Goal: Information Seeking & Learning: Find specific page/section

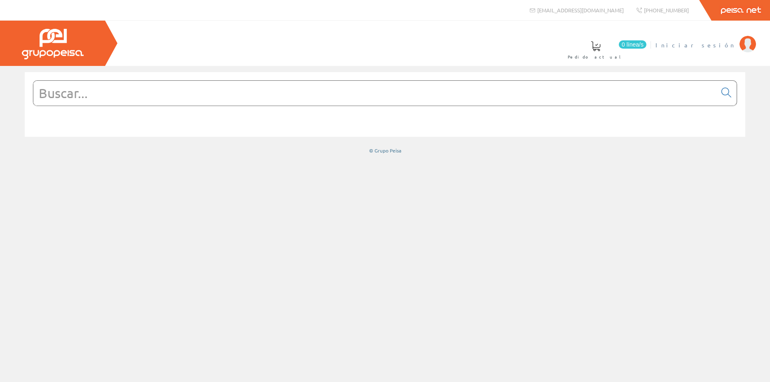
click at [730, 47] on span "Iniciar sesión" at bounding box center [696, 45] width 80 height 8
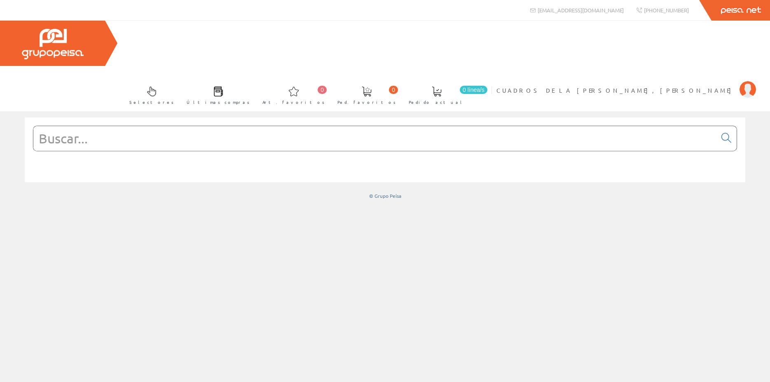
click at [136, 126] on input "text" at bounding box center [374, 138] width 683 height 25
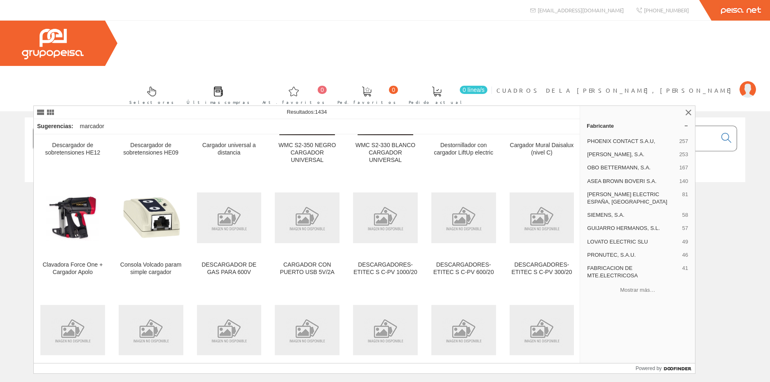
scroll to position [3442, 0]
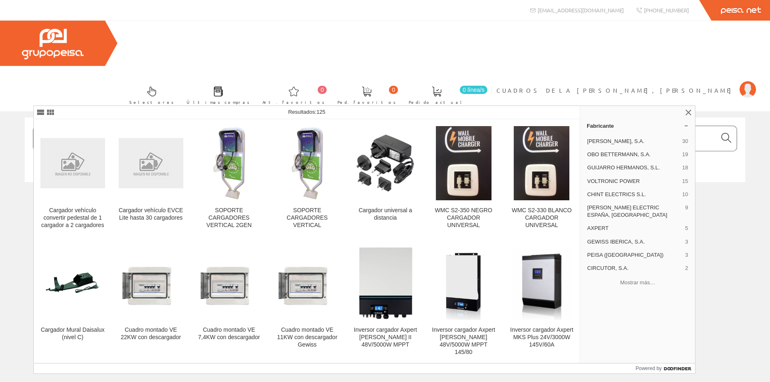
type input "Cargador VE"
click at [724, 129] on link at bounding box center [726, 139] width 21 height 20
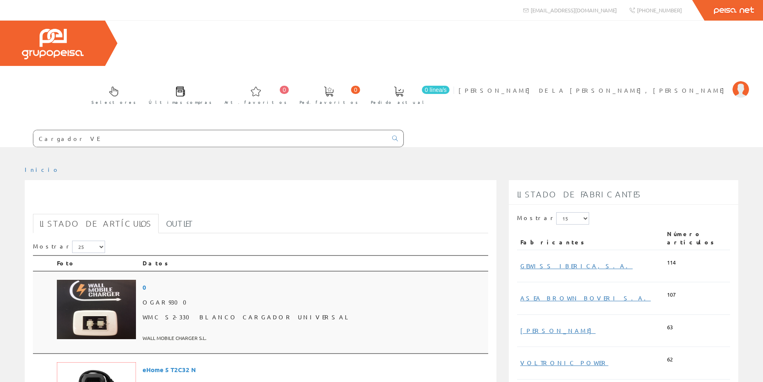
scroll to position [126, 0]
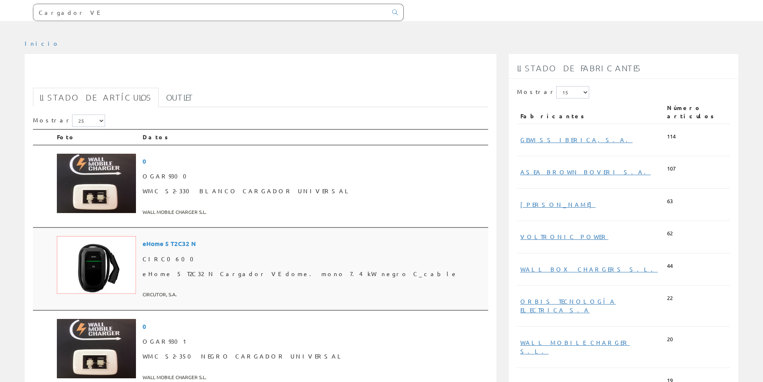
click at [272, 267] on span "eHome 5 T2C32 N Cargador VE dome. mono 7.4 kW negro C_cable" at bounding box center [314, 274] width 342 height 15
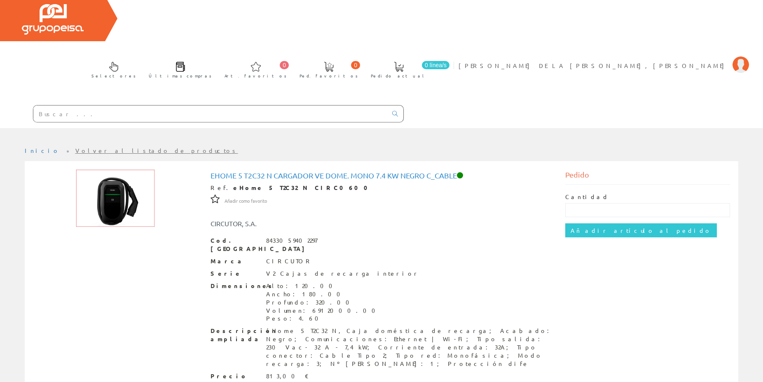
scroll to position [34, 0]
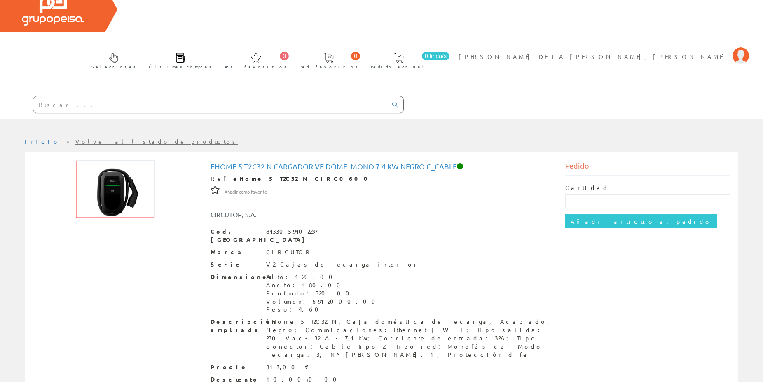
click at [119, 160] on img at bounding box center [115, 189] width 79 height 58
drag, startPoint x: 211, startPoint y: 120, endPoint x: 326, endPoint y: 120, distance: 115.0
click at [326, 162] on h1 "eHome 5 T2C32 N Cargador VE dome. mono 7.4 kW negro C_cable" at bounding box center [382, 166] width 342 height 8
copy h1 "eHome 5 T2C32 N Cargador VE"
click at [130, 96] on input "text" at bounding box center [210, 104] width 354 height 16
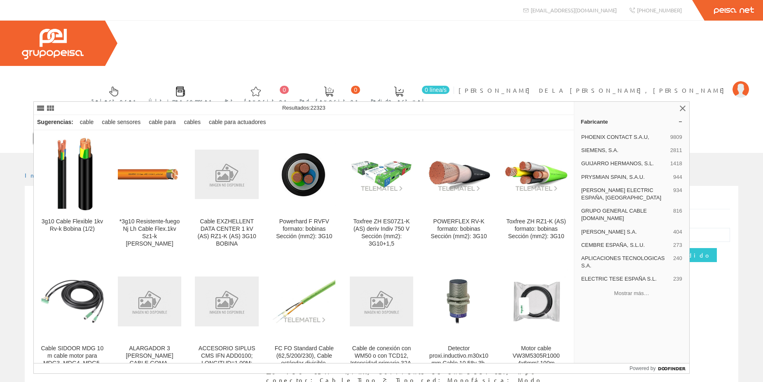
type input "manguera 3g10"
click at [397, 136] on icon at bounding box center [395, 139] width 6 height 6
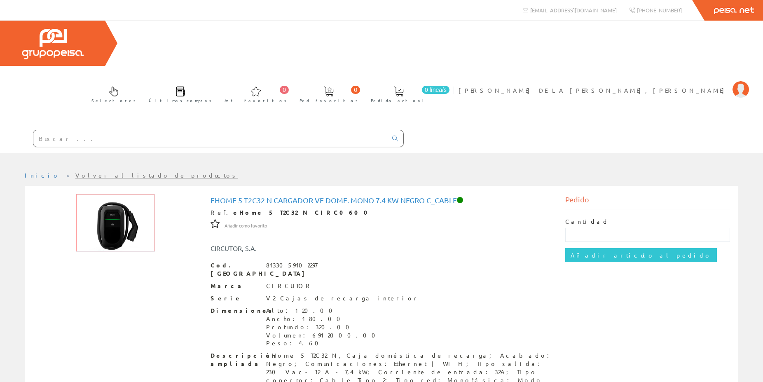
click at [189, 130] on input "text" at bounding box center [210, 138] width 354 height 16
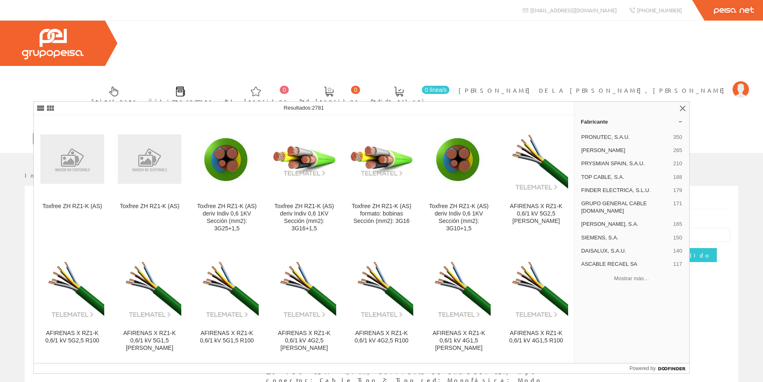
type input "RZ1-k"
click at [396, 136] on icon at bounding box center [395, 139] width 6 height 6
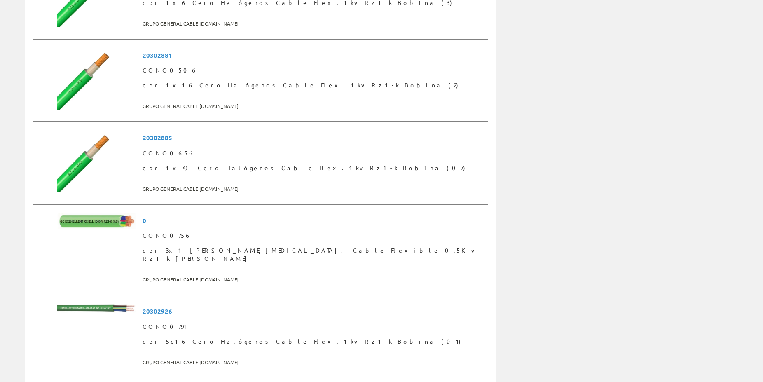
scroll to position [2018, 0]
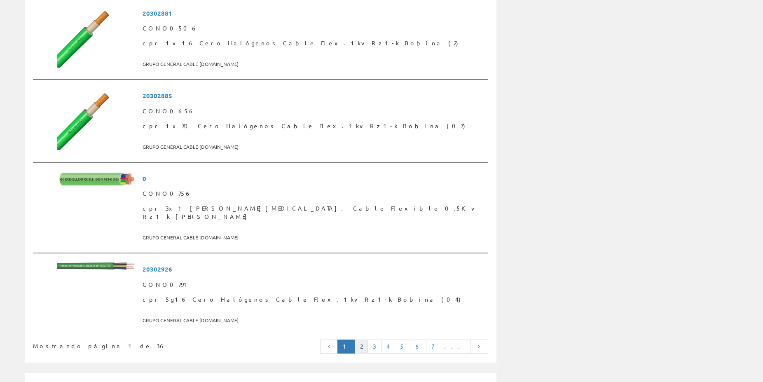
click at [368, 340] on link "2" at bounding box center [361, 347] width 13 height 14
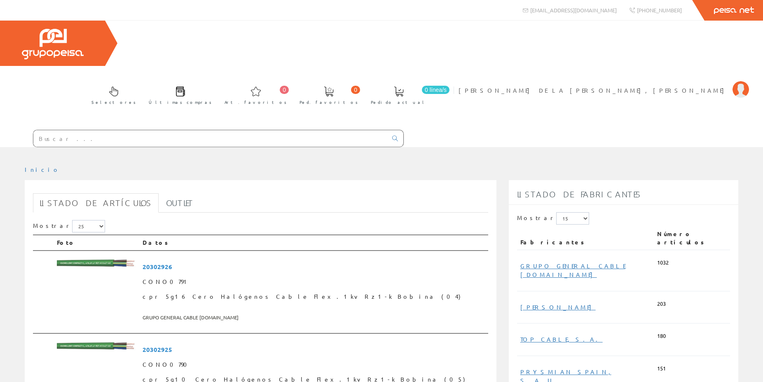
click at [124, 130] on input "text" at bounding box center [210, 138] width 354 height 16
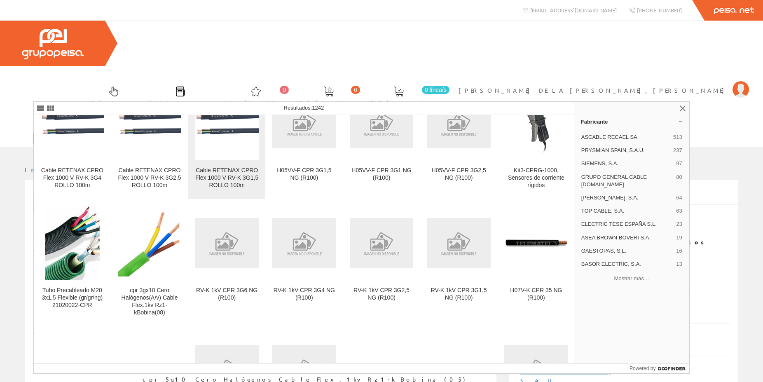
scroll to position [158, 0]
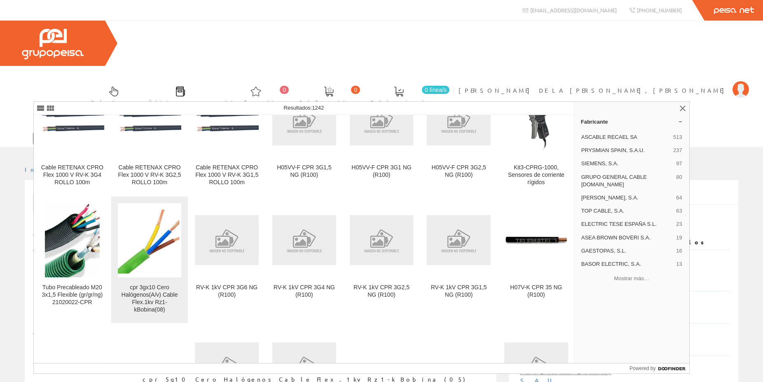
type input "cpr 3g10"
click at [171, 290] on div "cpr 3gx10 Cero Halógenos(A/v) Cable Flex.1kv Rz1-kBobina(08)" at bounding box center [150, 299] width 64 height 30
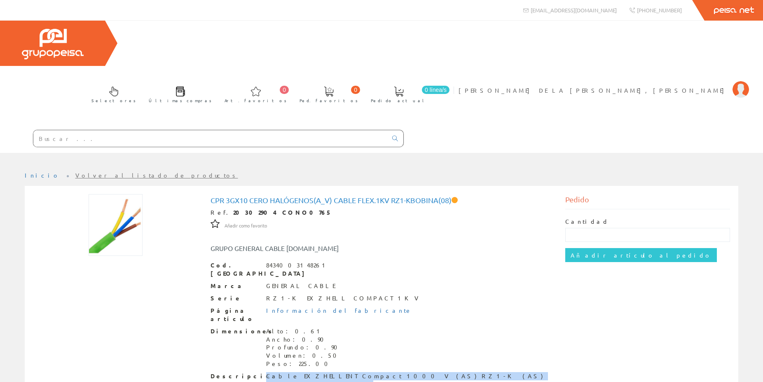
drag, startPoint x: 267, startPoint y: 316, endPoint x: 453, endPoint y: 316, distance: 186.7
click at [453, 372] on div "Cable EXZHELLENT Compact 1000 V (AS) RZ1-K (AS) Cca-s1b,d1,a1 3G10 BOBINA" at bounding box center [409, 380] width 287 height 16
copy div "Cable EXZHELLENT Compact 1000 V (AS) RZ1-K (AS) Cca-s1b,d1,a1 3G10"
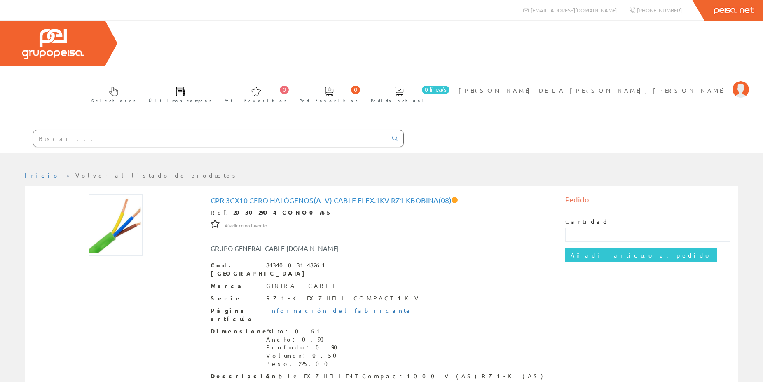
click at [124, 130] on input "text" at bounding box center [210, 138] width 354 height 16
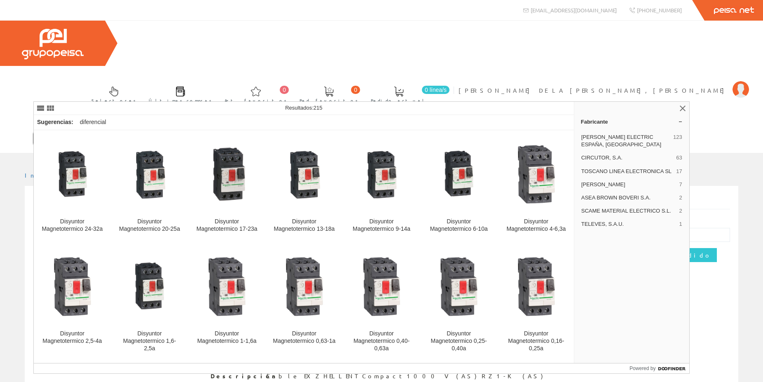
type input "magneto termico diferencial"
click at [392, 136] on icon at bounding box center [395, 139] width 6 height 6
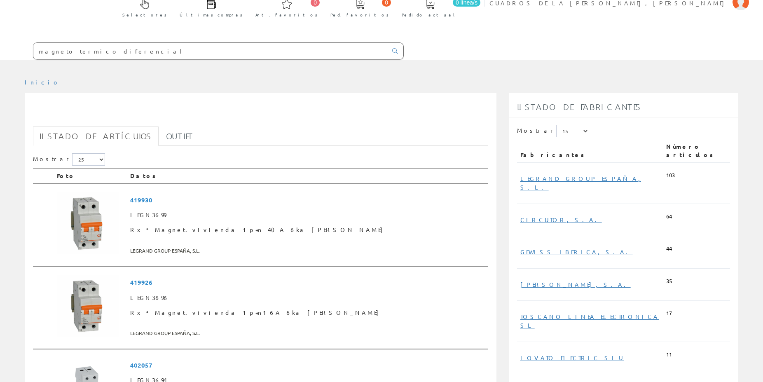
scroll to position [84, 0]
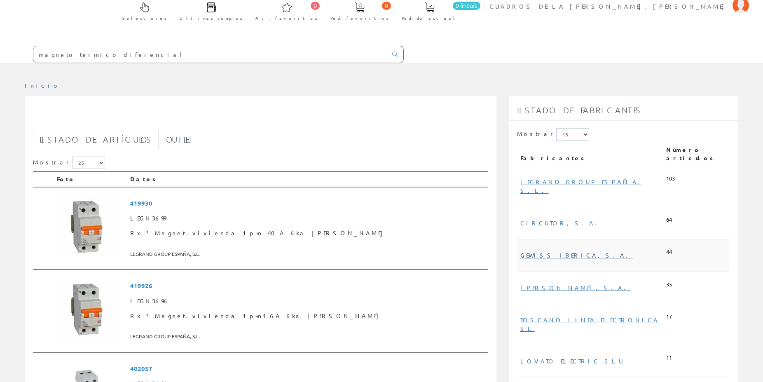
click at [522, 251] on link "GEWISS IBERICA, S.A." at bounding box center [577, 254] width 113 height 7
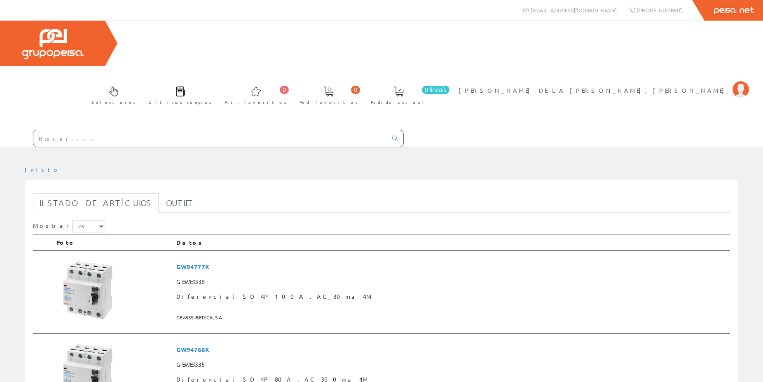
click at [321, 130] on input "text" at bounding box center [210, 138] width 354 height 16
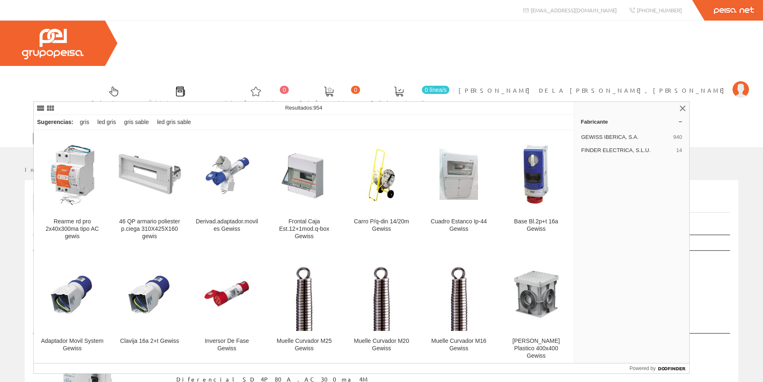
type input "gewis"
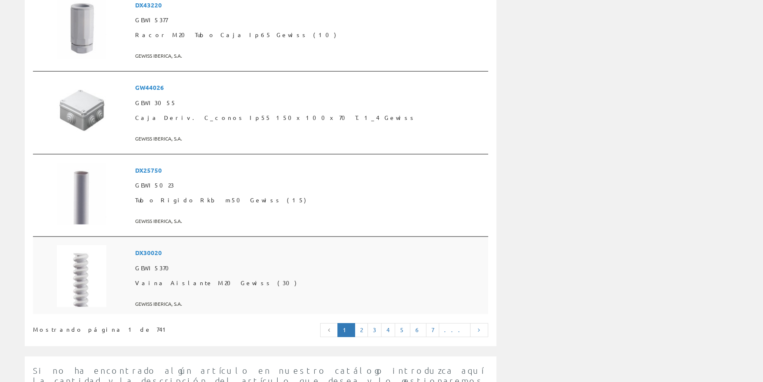
scroll to position [2123, 0]
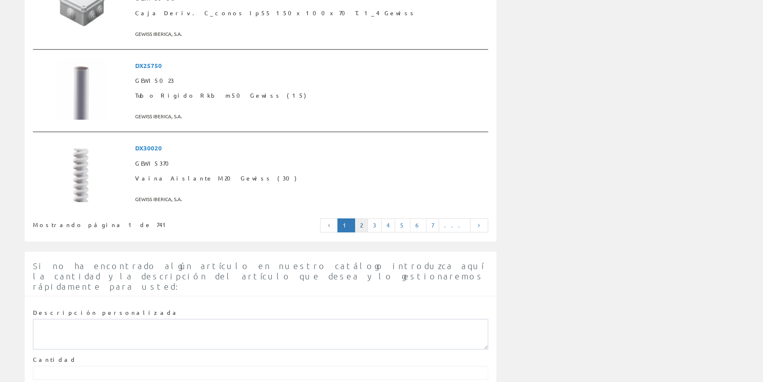
click at [368, 218] on link "2" at bounding box center [361, 225] width 13 height 14
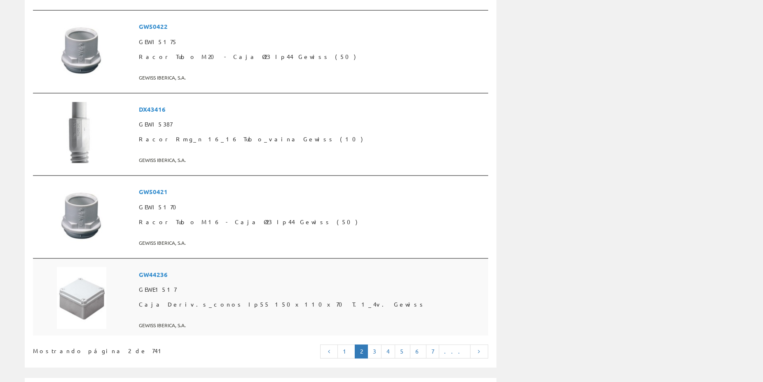
scroll to position [2102, 0]
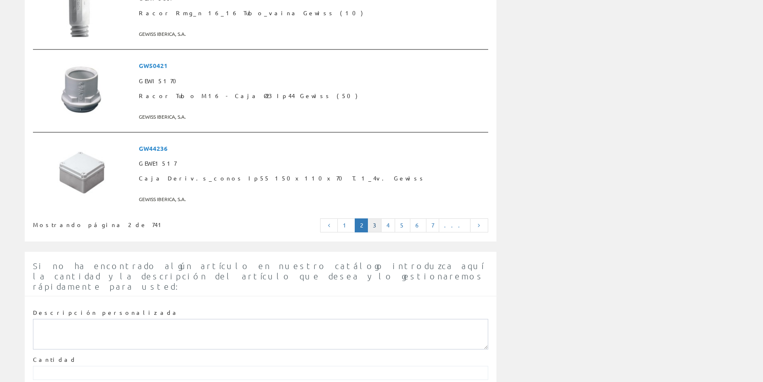
click at [382, 218] on link "3" at bounding box center [375, 225] width 14 height 14
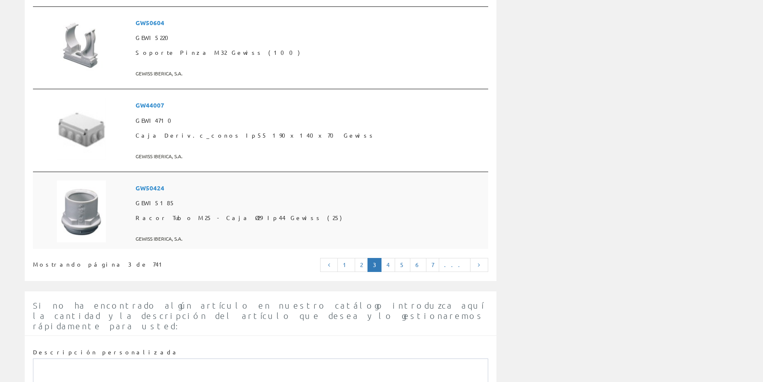
scroll to position [2102, 0]
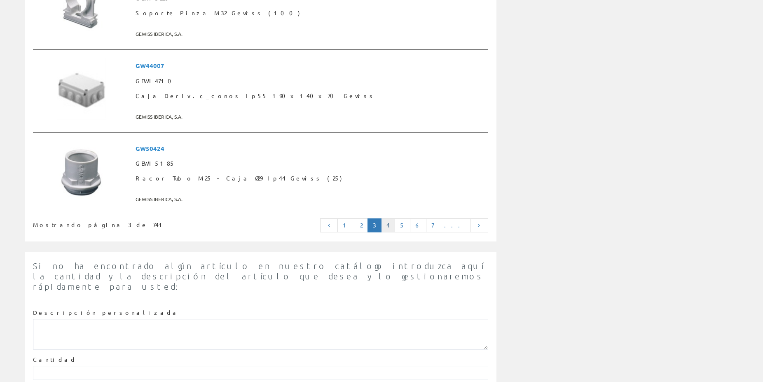
click at [395, 218] on link "4" at bounding box center [388, 225] width 14 height 14
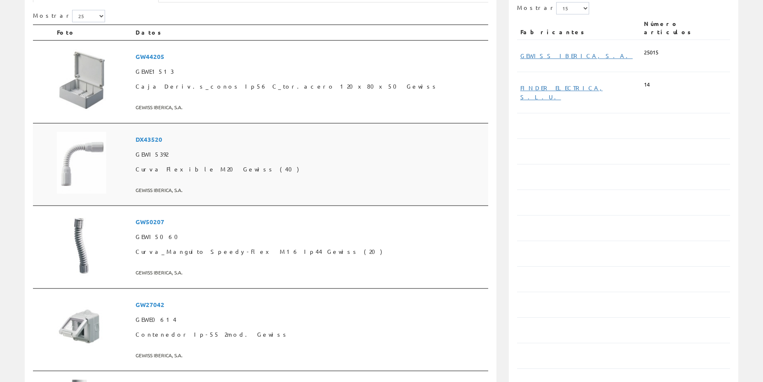
scroll to position [0, 0]
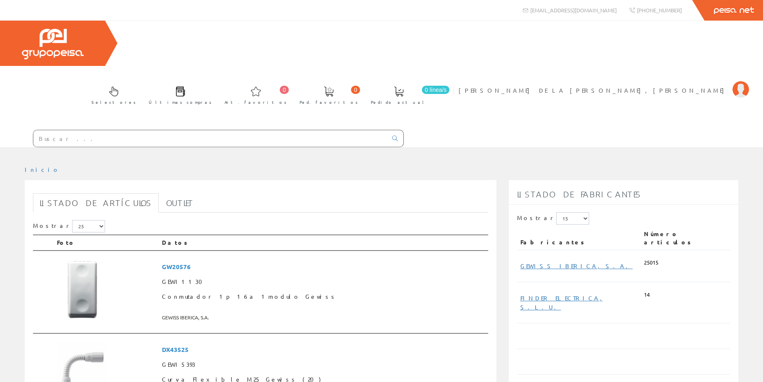
click at [220, 125] on div at bounding box center [202, 136] width 404 height 22
click at [220, 130] on input "text" at bounding box center [210, 138] width 354 height 16
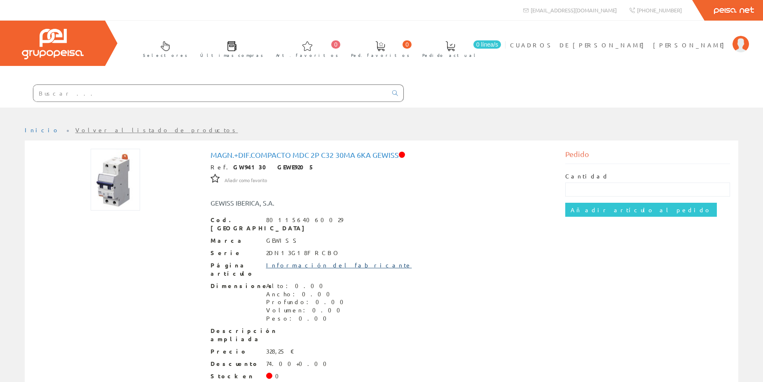
click at [306, 261] on link "Información del fabricante" at bounding box center [339, 264] width 146 height 7
drag, startPoint x: 396, startPoint y: 155, endPoint x: 213, endPoint y: 154, distance: 183.0
click at [210, 154] on div "Magn.+dif.compacto Mdc 2p C32 30ma 6ka Gewiss Ref. GW94130 GEWE9205 Añadir como…" at bounding box center [381, 289] width 355 height 281
click at [320, 174] on div "Magn.+dif.compacto Mdc 2p C32 30ma 6ka Gewiss Ref. GW94130 GEWE9205 Añadir como…" at bounding box center [382, 288] width 342 height 275
drag, startPoint x: 398, startPoint y: 156, endPoint x: 214, endPoint y: 153, distance: 183.8
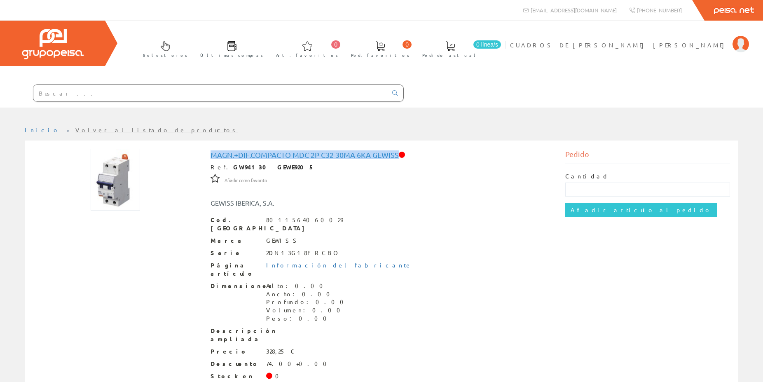
click at [213, 154] on h1 "Magn.+dif.compacto Mdc 2p C32 30ma 6ka Gewiss" at bounding box center [382, 155] width 342 height 8
copy h1 "Magn.+dif.compacto Mdc 2p C32 30ma 6ka Gewiss"
click at [178, 94] on input "text" at bounding box center [210, 93] width 354 height 16
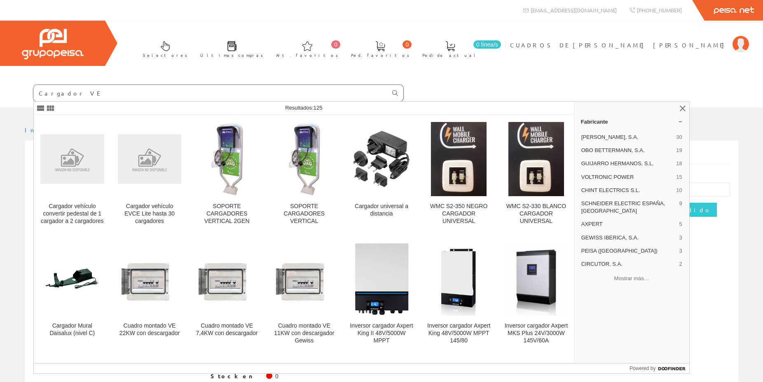
type input "Cargador VE"
click at [393, 93] on icon at bounding box center [395, 93] width 6 height 6
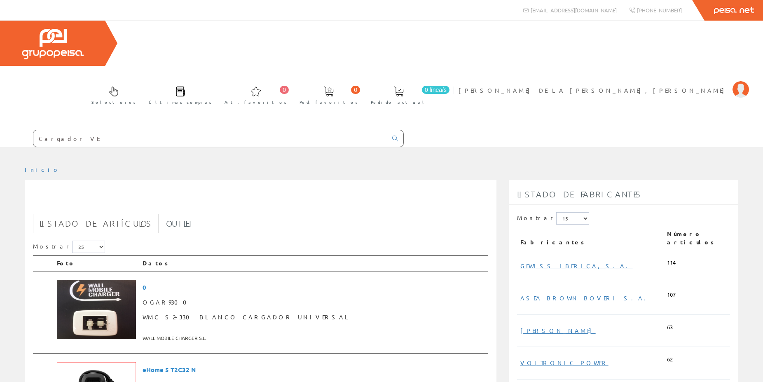
click at [113, 130] on input "Cargador VE" at bounding box center [210, 138] width 354 height 16
paste input ""
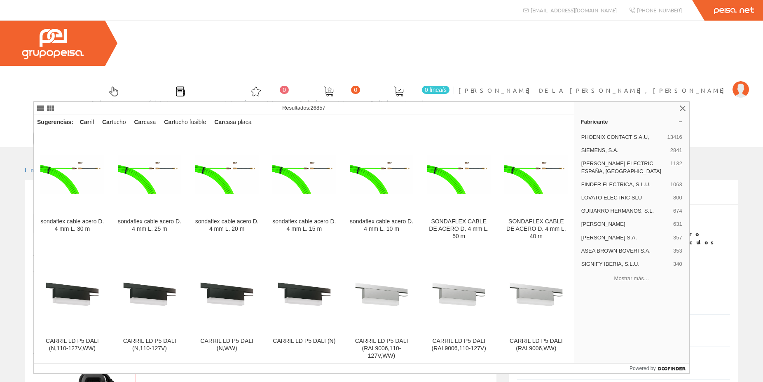
type input "C"
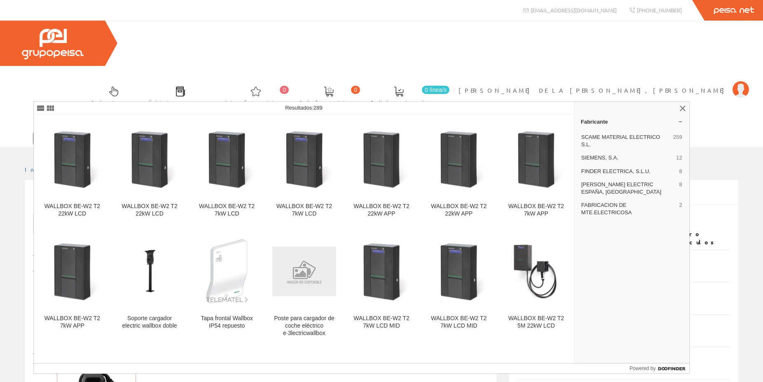
type input "WALLBOX"
click at [395, 136] on icon at bounding box center [395, 139] width 6 height 6
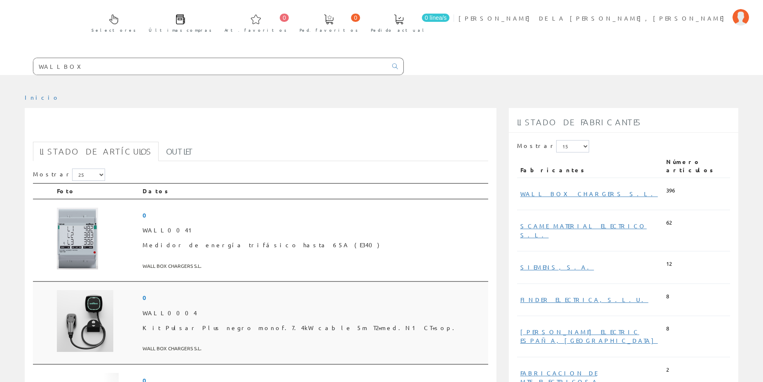
scroll to position [126, 0]
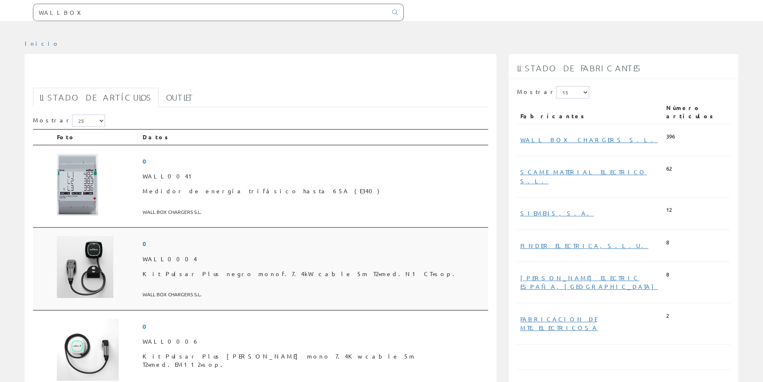
click at [282, 267] on span "Kit Pulsar Plus negro monof.7.4kW cable 5m T2+med.N1 CT+sop." at bounding box center [314, 274] width 342 height 15
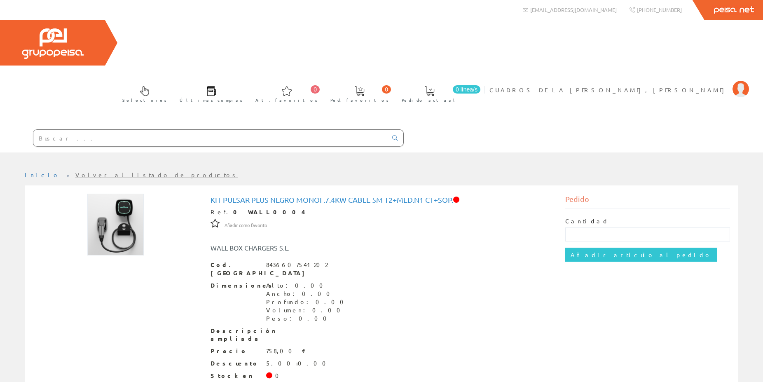
scroll to position [1, 0]
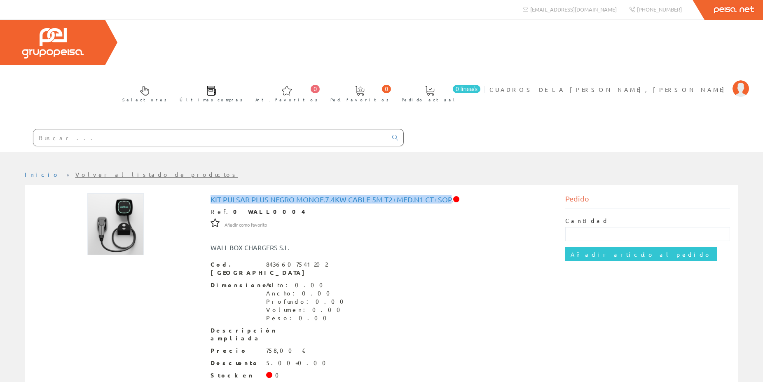
drag, startPoint x: 453, startPoint y: 155, endPoint x: 210, endPoint y: 152, distance: 242.4
click at [209, 193] on div "Kit Pulsar Plus negro monof.7.4kW cable 5m T2+med.N1 CT+sop. Ref. 0 WALL0004 Añ…" at bounding box center [381, 311] width 355 height 236
copy h1 "Kit Pulsar Plus negro monof.7.4kW cable 5m T2+med.N1 CT+sop"
click at [741, 80] on img at bounding box center [741, 88] width 16 height 16
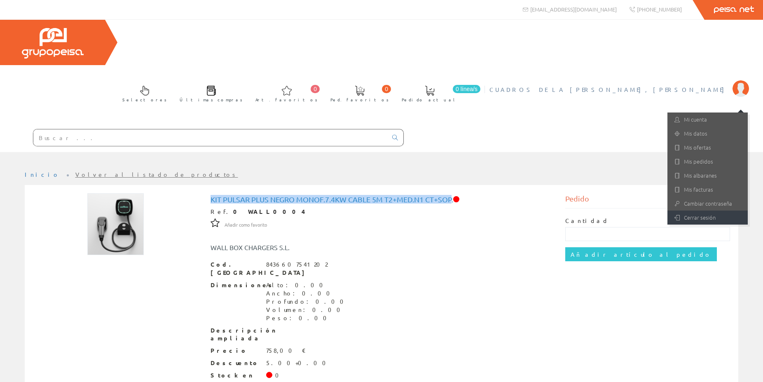
click at [713, 211] on link "Cerrar sesión" at bounding box center [708, 218] width 80 height 14
